Goal: Information Seeking & Learning: Compare options

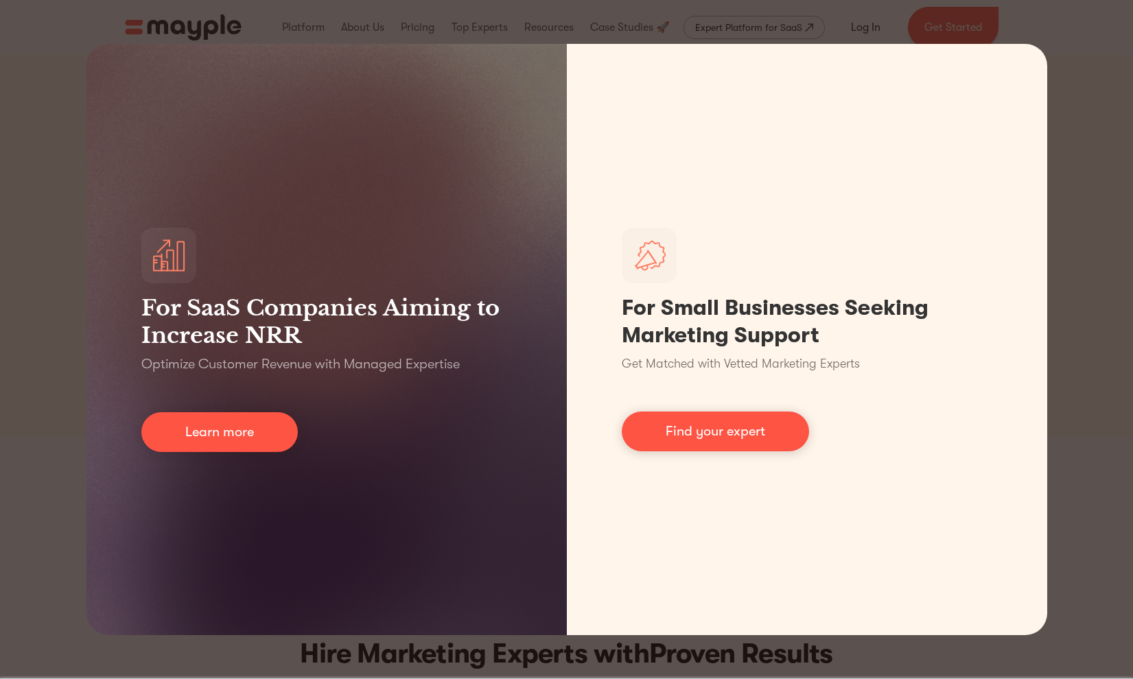
click at [1071, 30] on div "For SaaS Companies Aiming to Increase NRR Optimize Customer Revenue with Manage…" at bounding box center [566, 339] width 1133 height 679
click at [69, 100] on div "For SaaS Companies Aiming to Increase NRR Optimize Customer Revenue with Manage…" at bounding box center [566, 339] width 1133 height 679
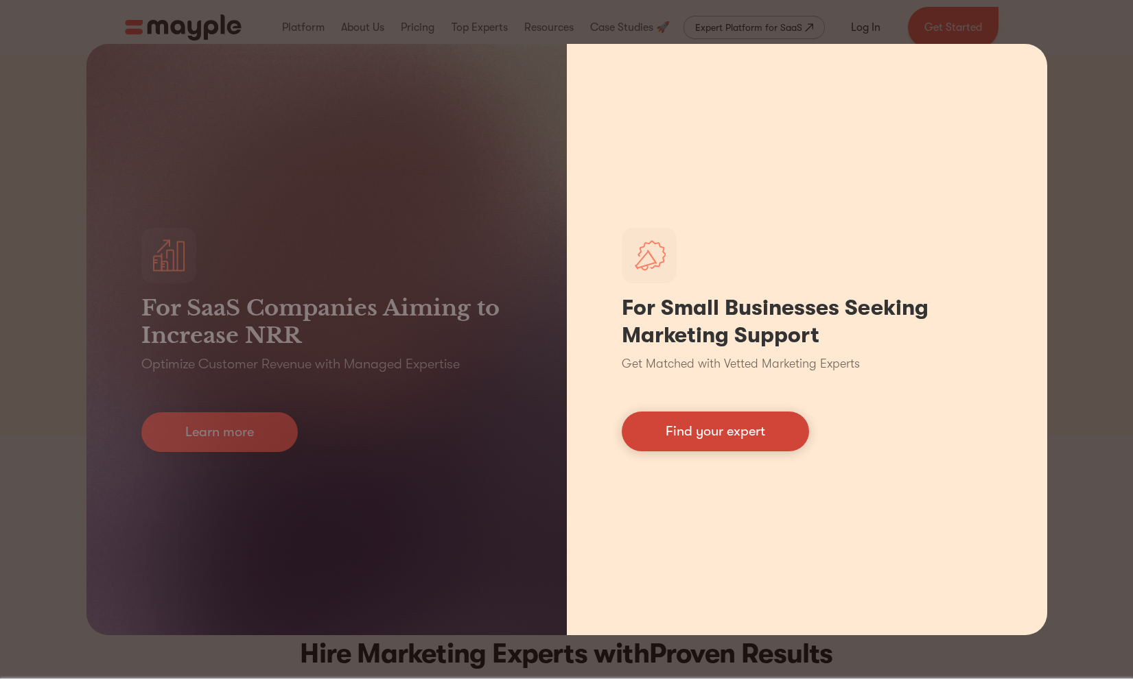
click at [671, 440] on link "Find your expert" at bounding box center [715, 432] width 187 height 40
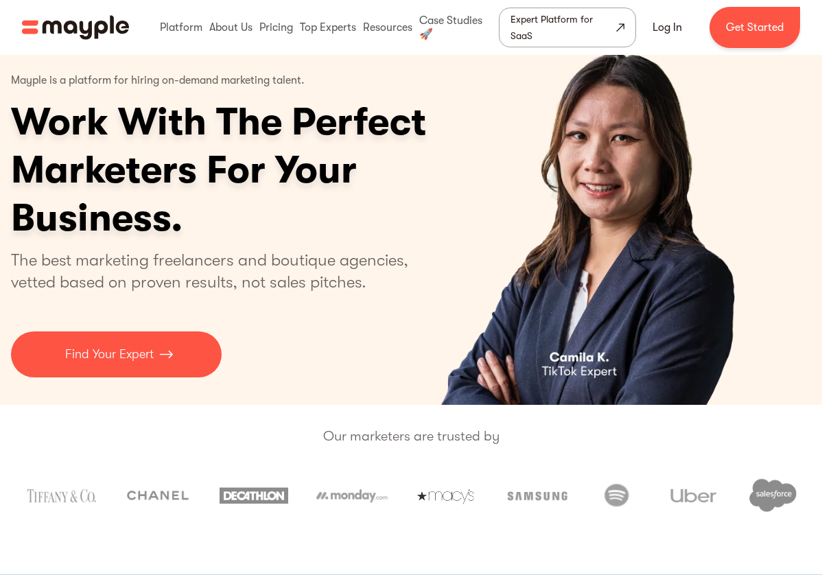
scroll to position [32, 1]
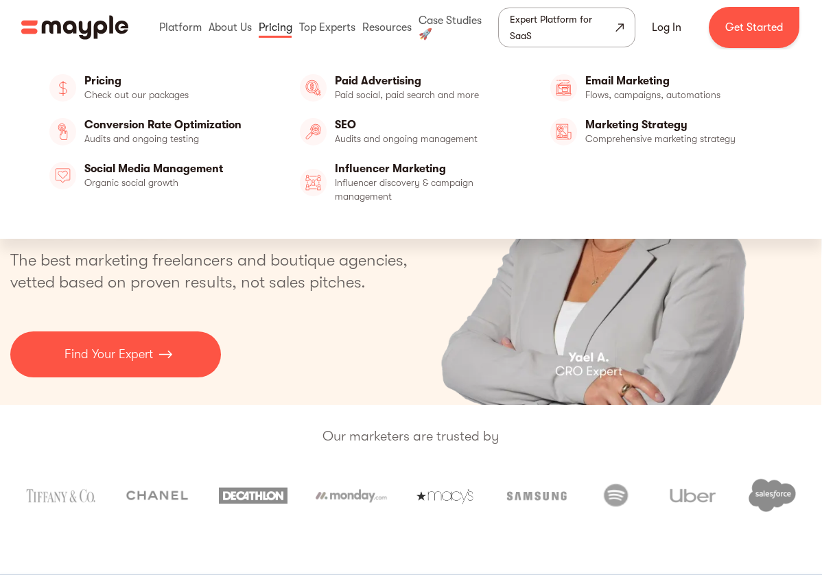
click at [274, 25] on link at bounding box center [275, 27] width 40 height 44
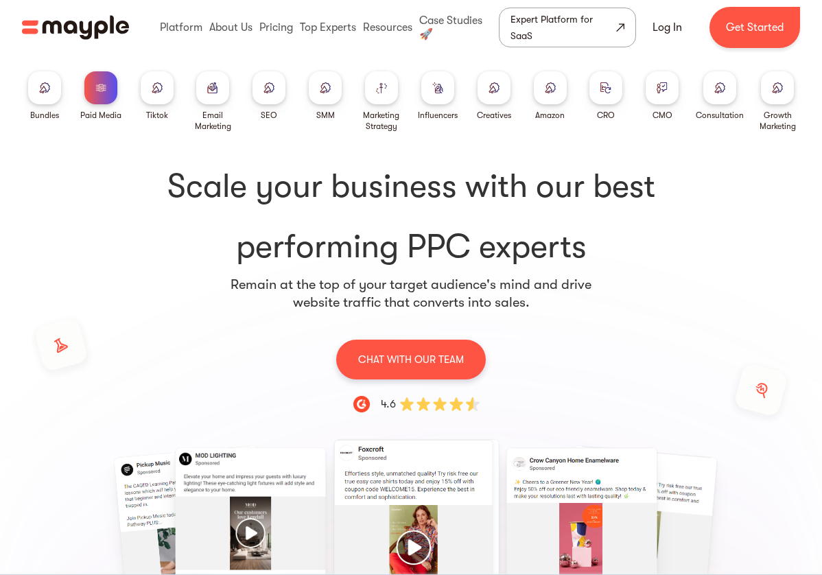
click at [52, 92] on div at bounding box center [44, 87] width 33 height 33
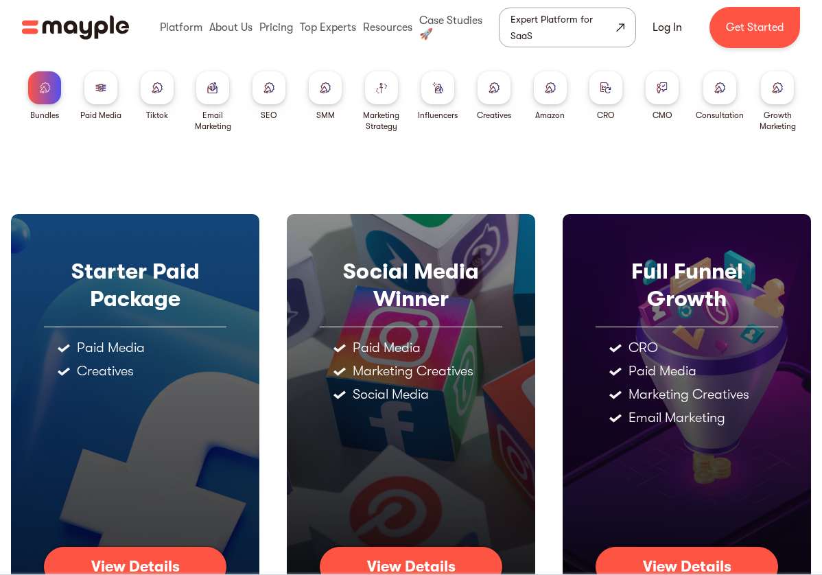
click at [372, 91] on div at bounding box center [381, 87] width 33 height 33
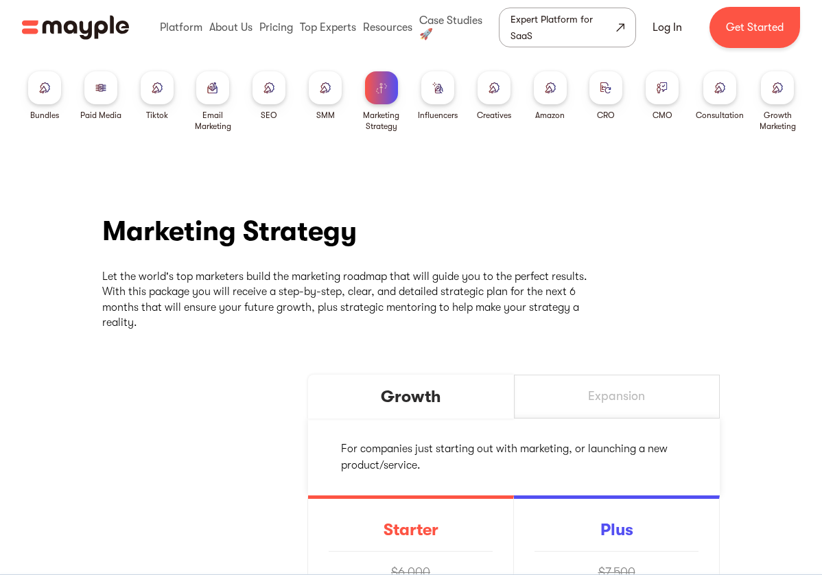
click at [214, 102] on div at bounding box center [212, 87] width 33 height 33
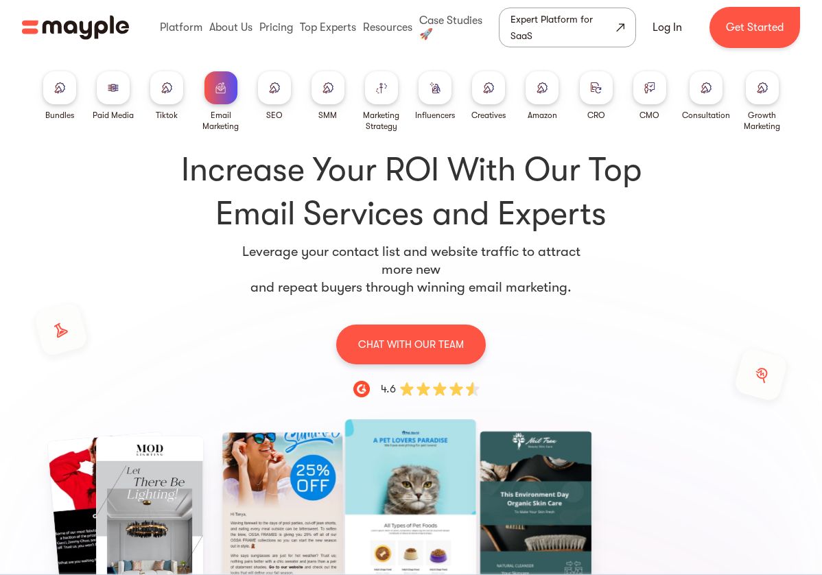
click at [328, 91] on img at bounding box center [328, 87] width 11 height 10
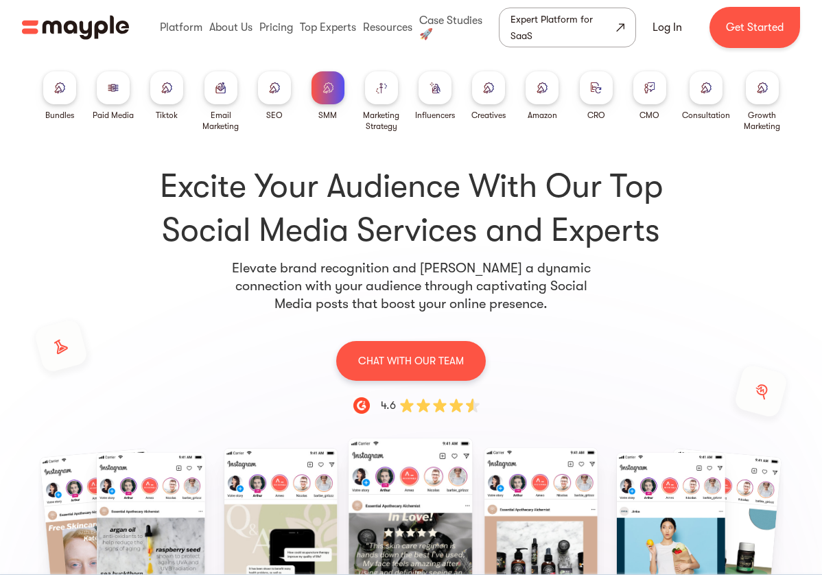
click at [223, 89] on img at bounding box center [220, 87] width 11 height 10
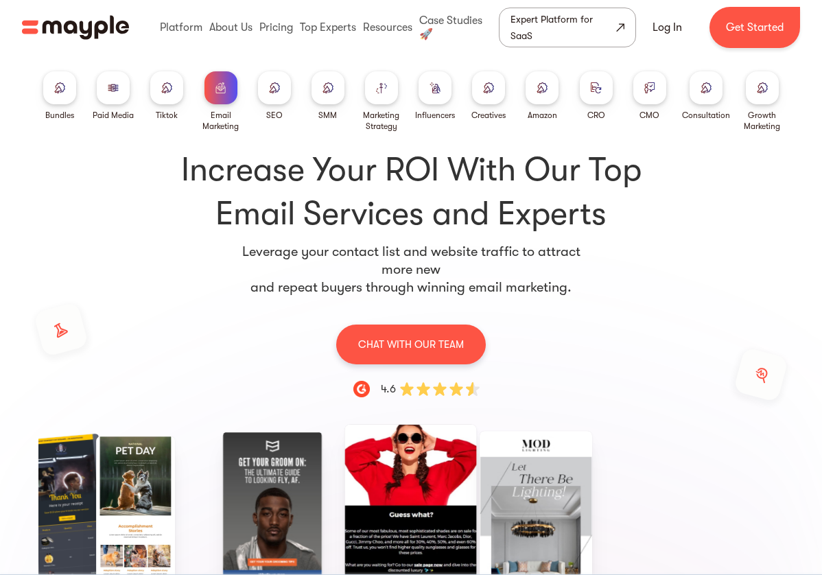
click at [229, 80] on div at bounding box center [220, 87] width 33 height 33
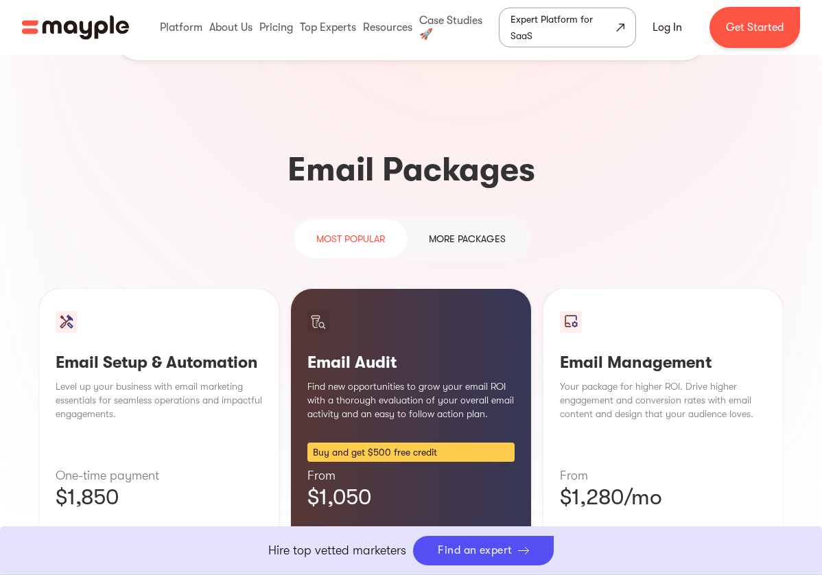
scroll to position [1156, 0]
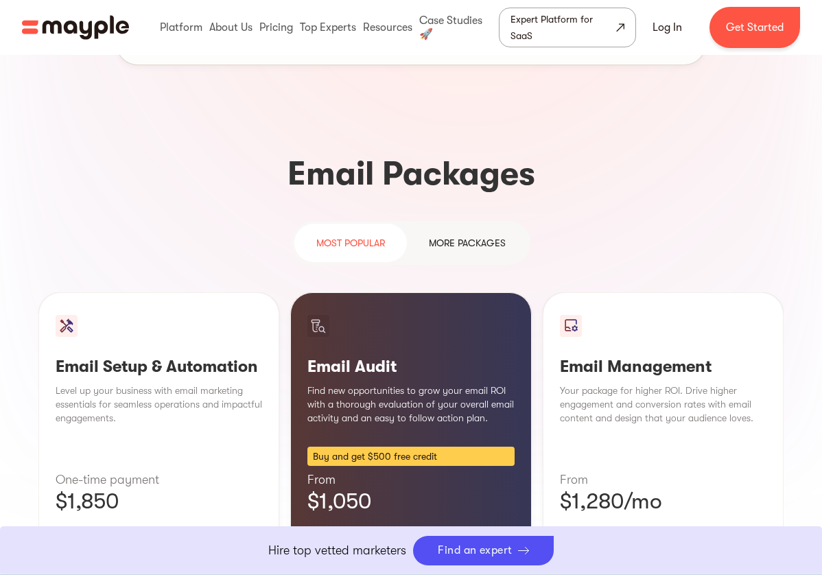
click at [472, 235] on div "more packages" at bounding box center [467, 243] width 77 height 16
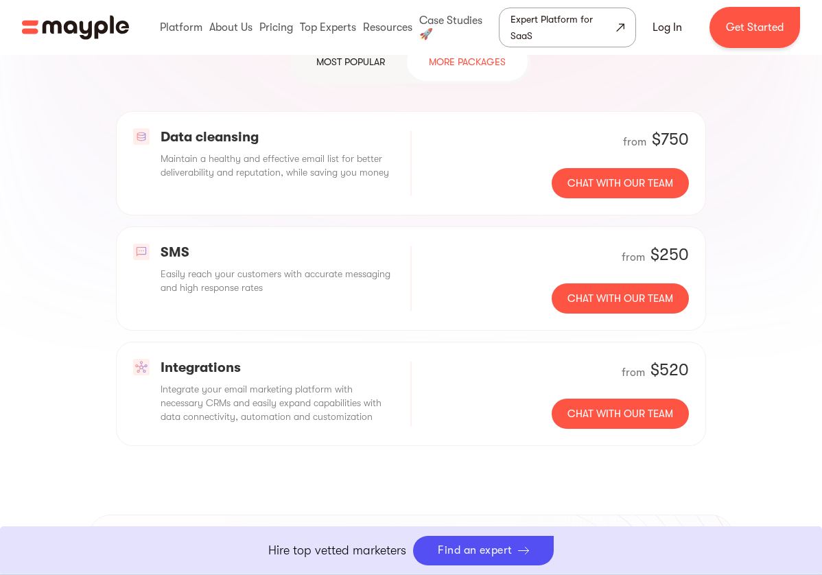
scroll to position [1332, 0]
